Goal: Transaction & Acquisition: Purchase product/service

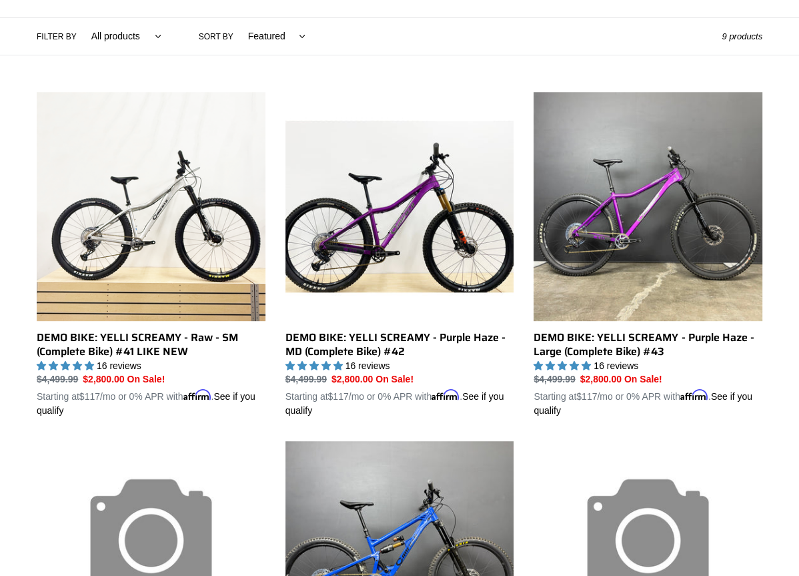
scroll to position [330, 0]
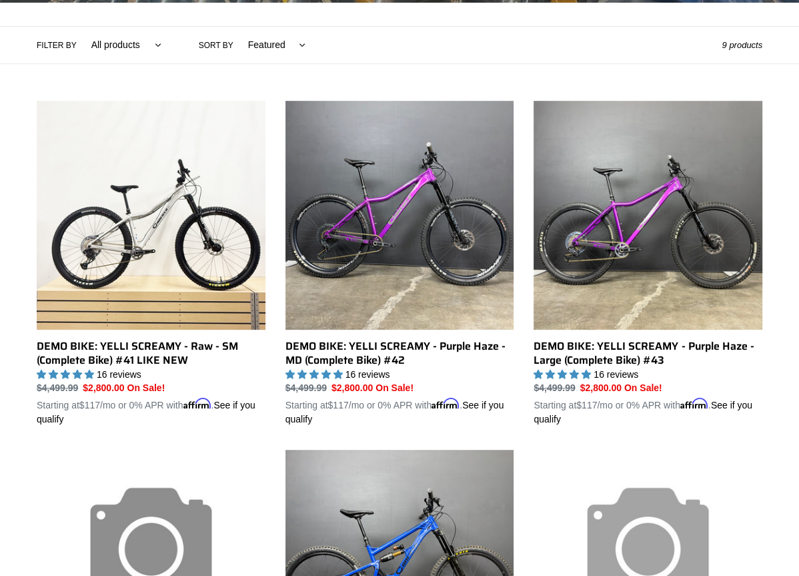
scroll to position [300, 0]
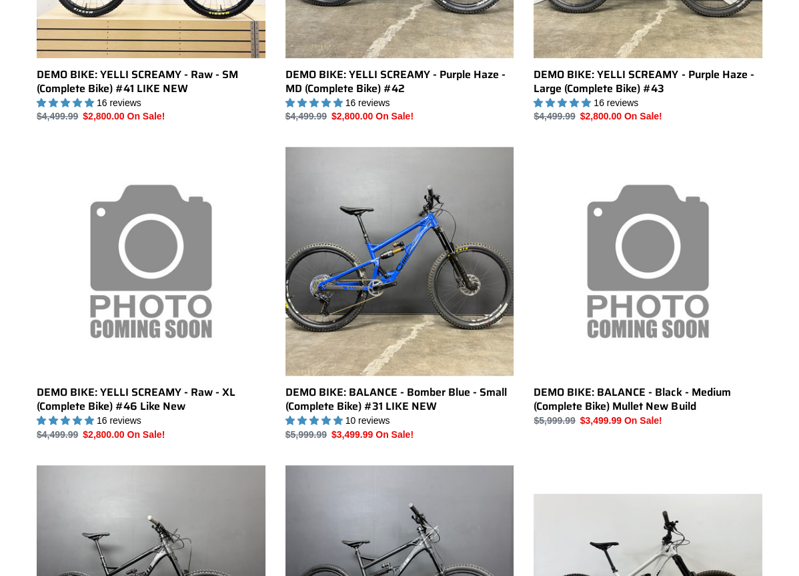
scroll to position [569, 0]
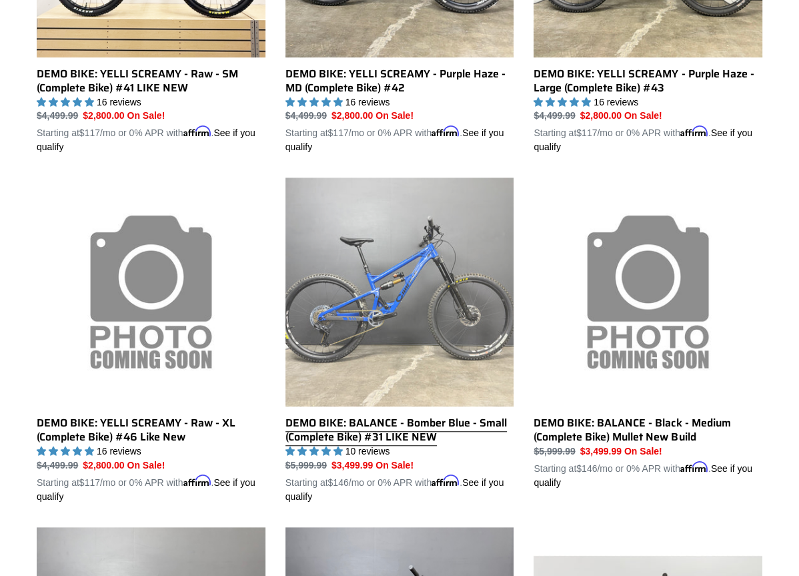
click at [396, 274] on link "DEMO BIKE: BALANCE - Bomber Blue - Small (Complete Bike) #31 LIKE NEW" at bounding box center [399, 340] width 229 height 326
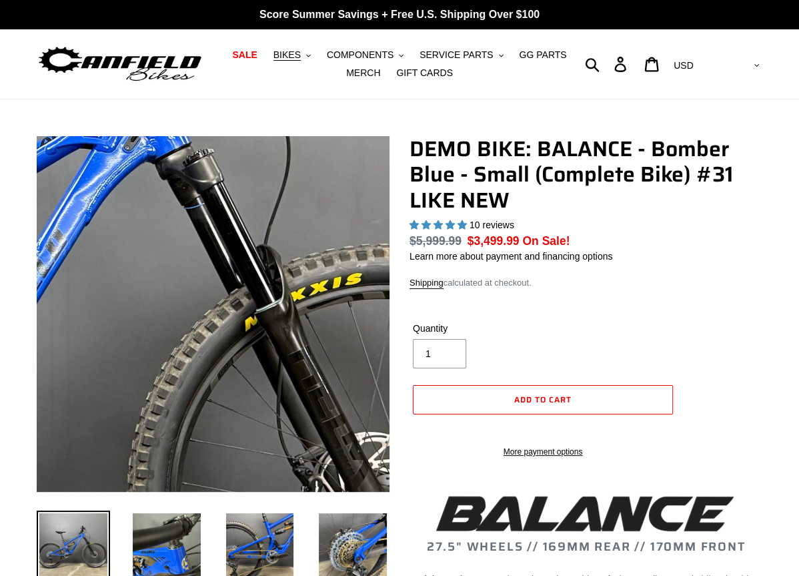
select select "highest-rating"
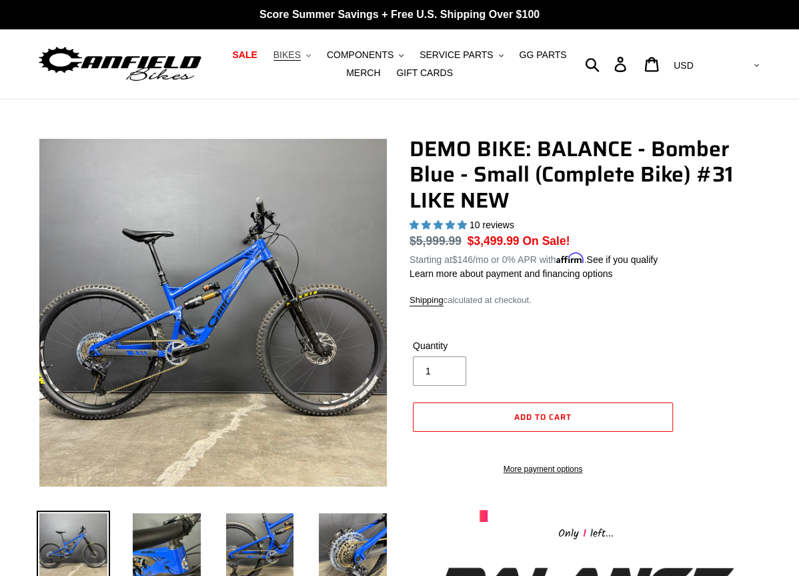
click at [295, 53] on span "BIKES" at bounding box center [286, 54] width 27 height 11
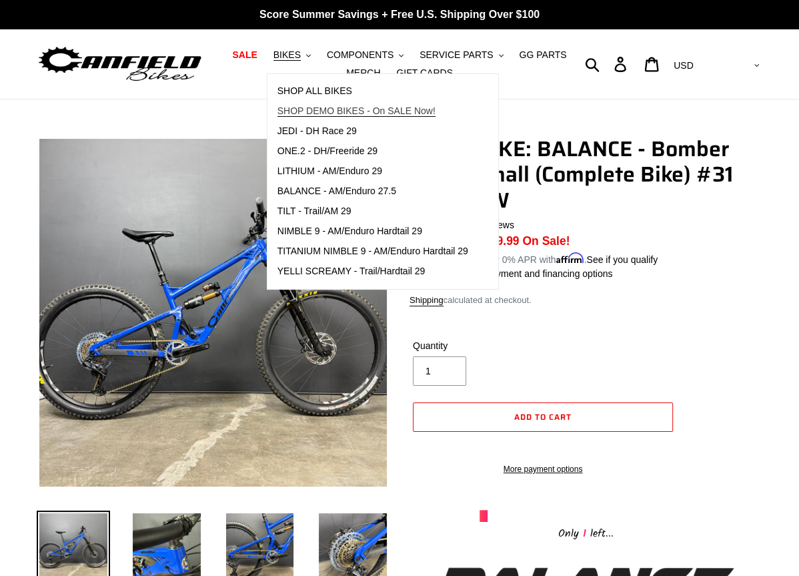
click at [304, 109] on span "SHOP DEMO BIKES - On SALE Now!" at bounding box center [356, 110] width 158 height 11
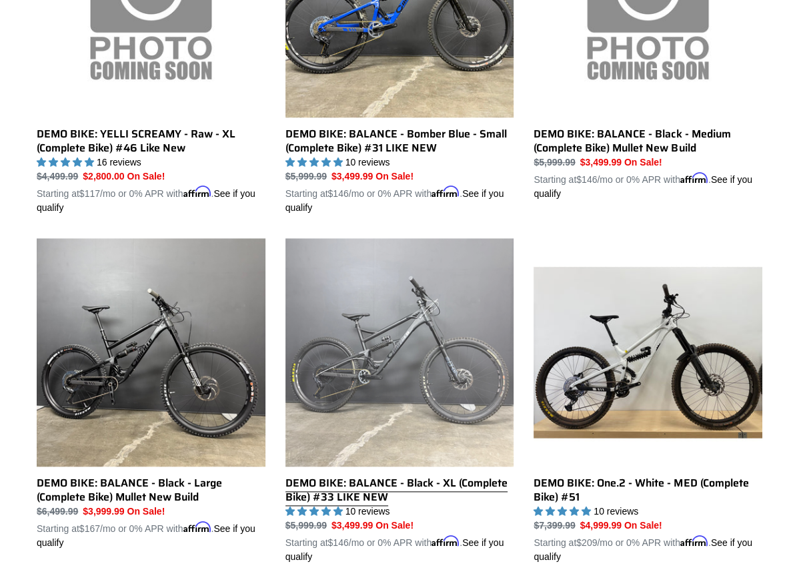
scroll to position [848, 0]
